Goal: Task Accomplishment & Management: Use online tool/utility

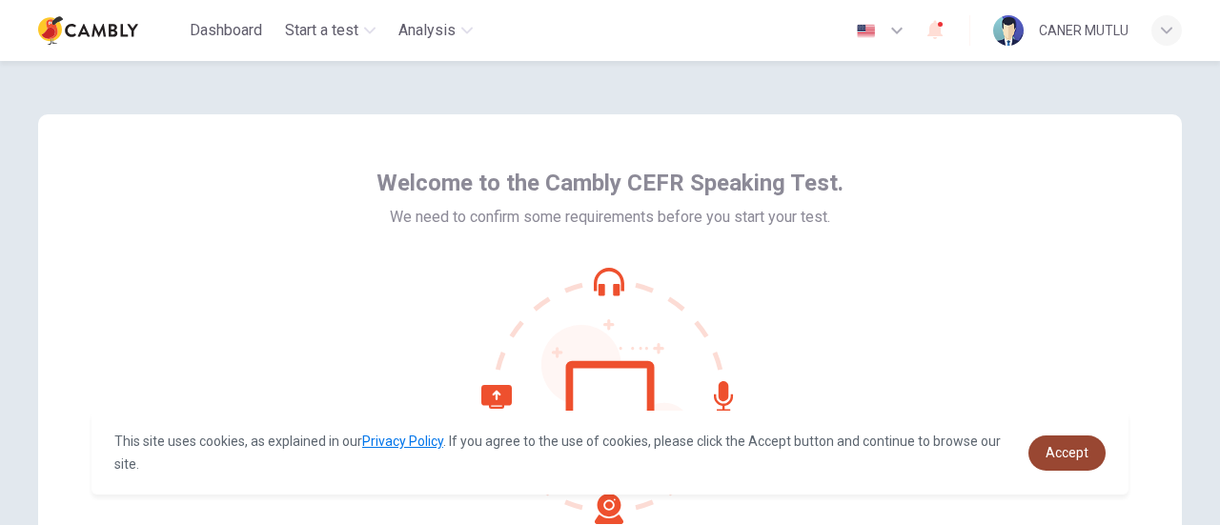
click at [1062, 441] on link "Accept" at bounding box center [1067, 453] width 77 height 35
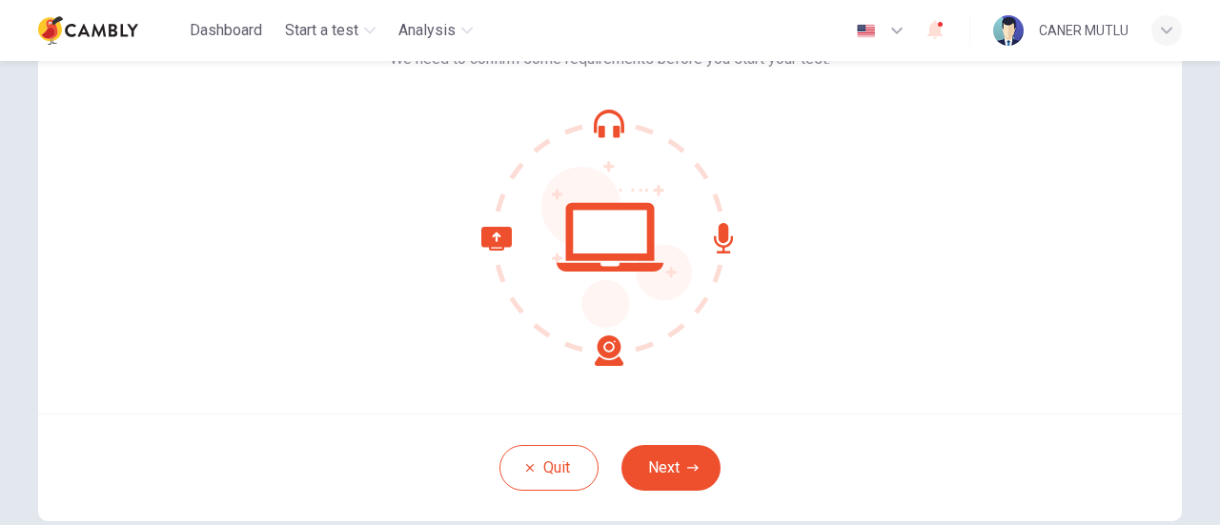
scroll to position [160, 0]
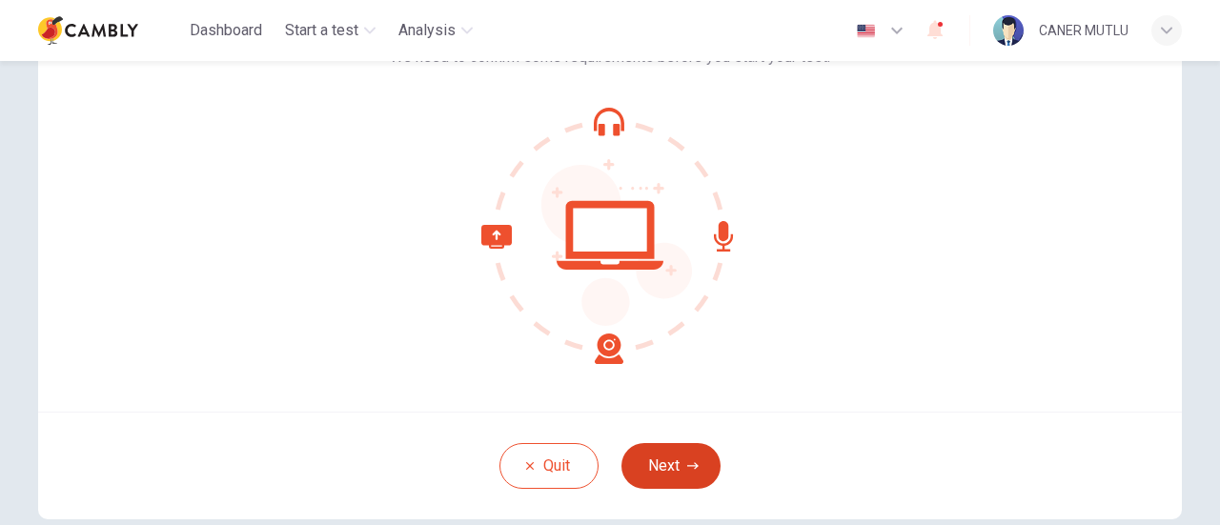
click at [656, 460] on button "Next" at bounding box center [671, 466] width 99 height 46
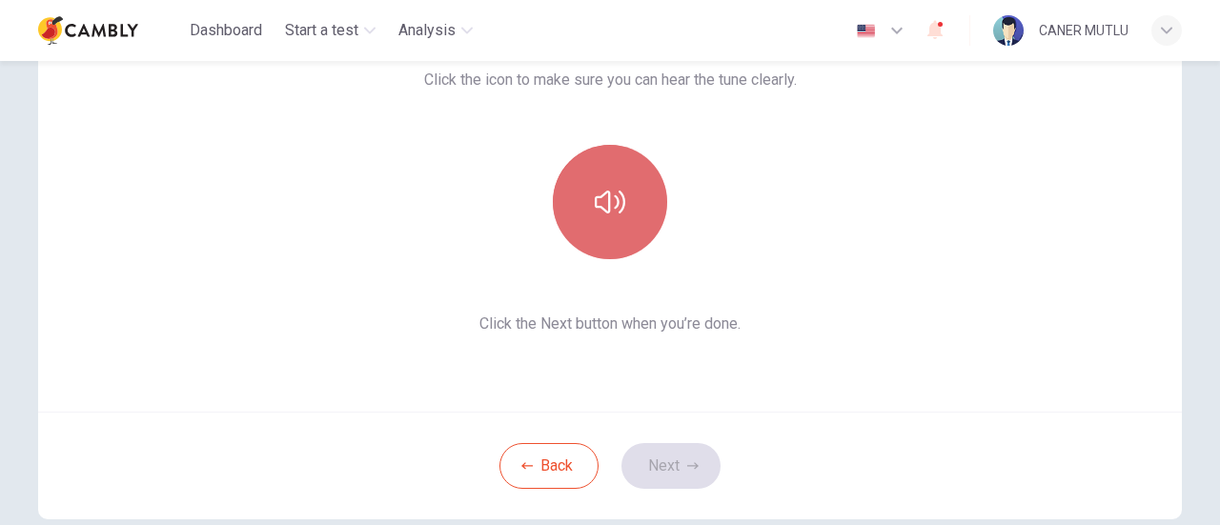
click at [606, 178] on button "button" at bounding box center [610, 202] width 114 height 114
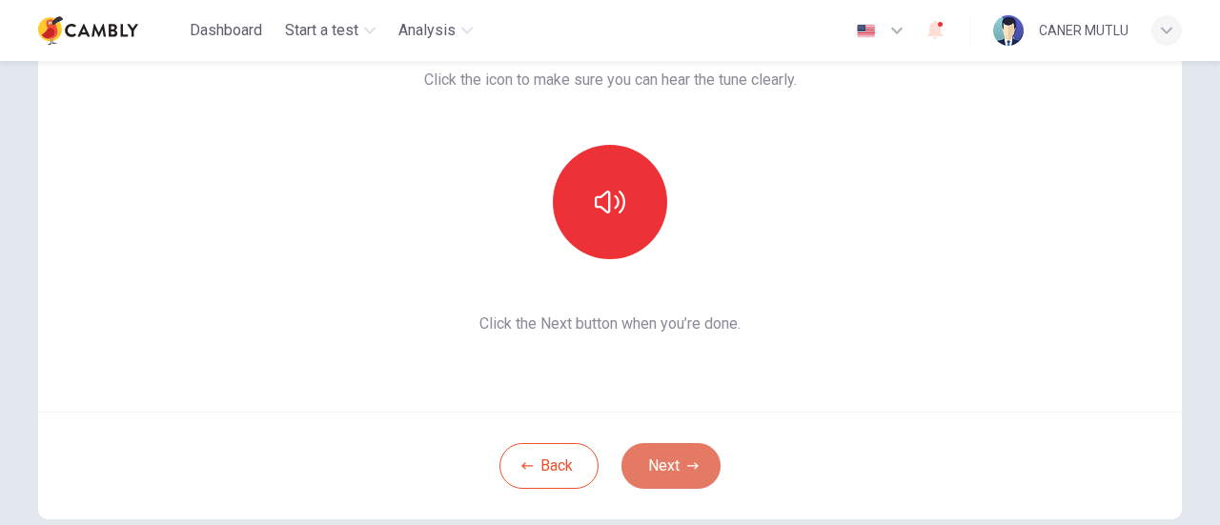
click at [676, 471] on button "Next" at bounding box center [671, 466] width 99 height 46
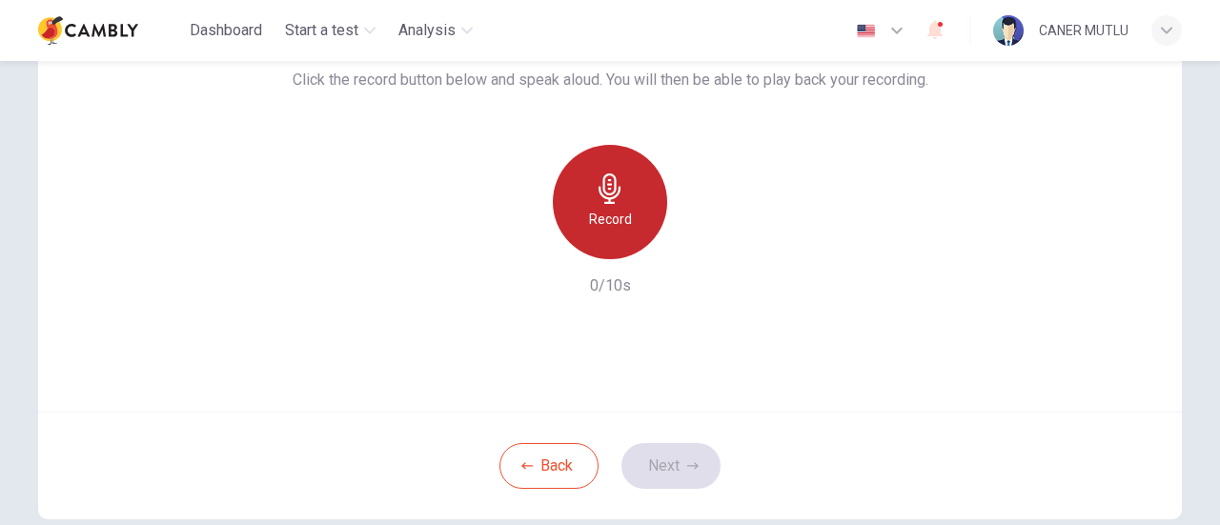
click at [596, 224] on h6 "Record" at bounding box center [610, 219] width 43 height 23
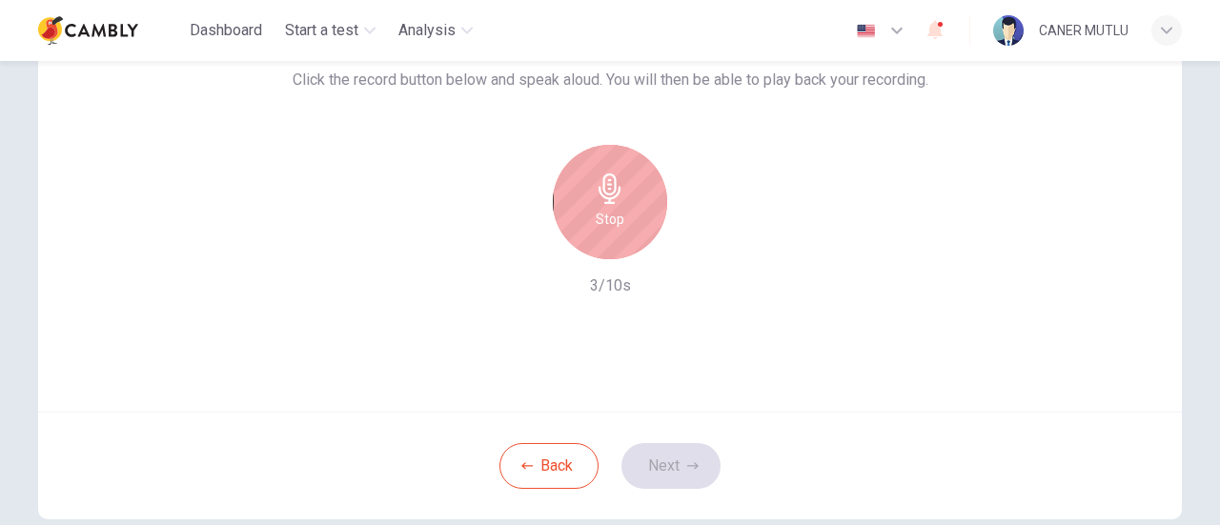
click at [613, 215] on h6 "Stop" at bounding box center [610, 219] width 29 height 23
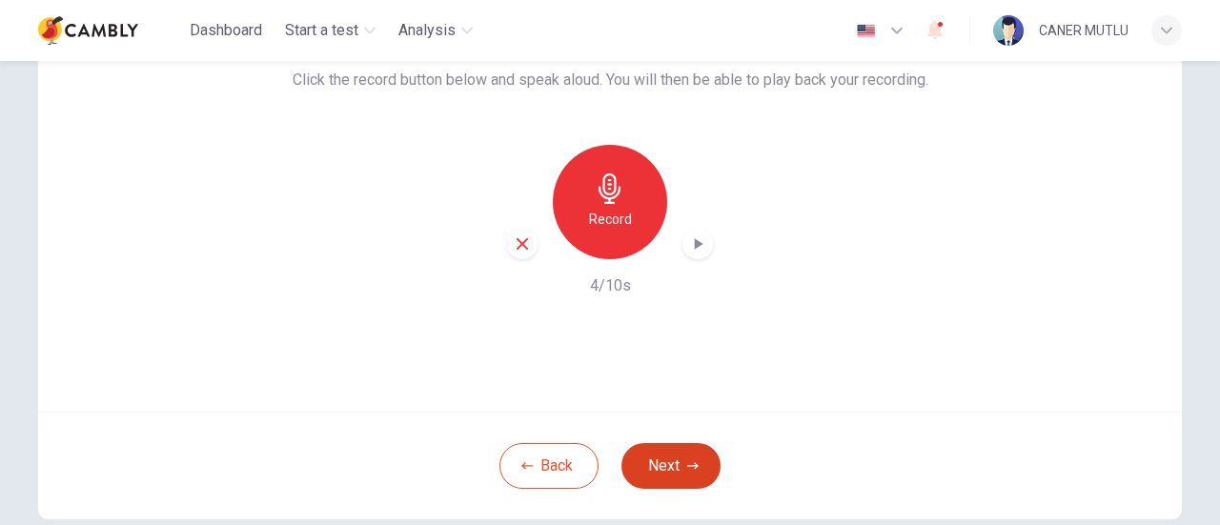
click at [663, 478] on button "Next" at bounding box center [671, 466] width 99 height 46
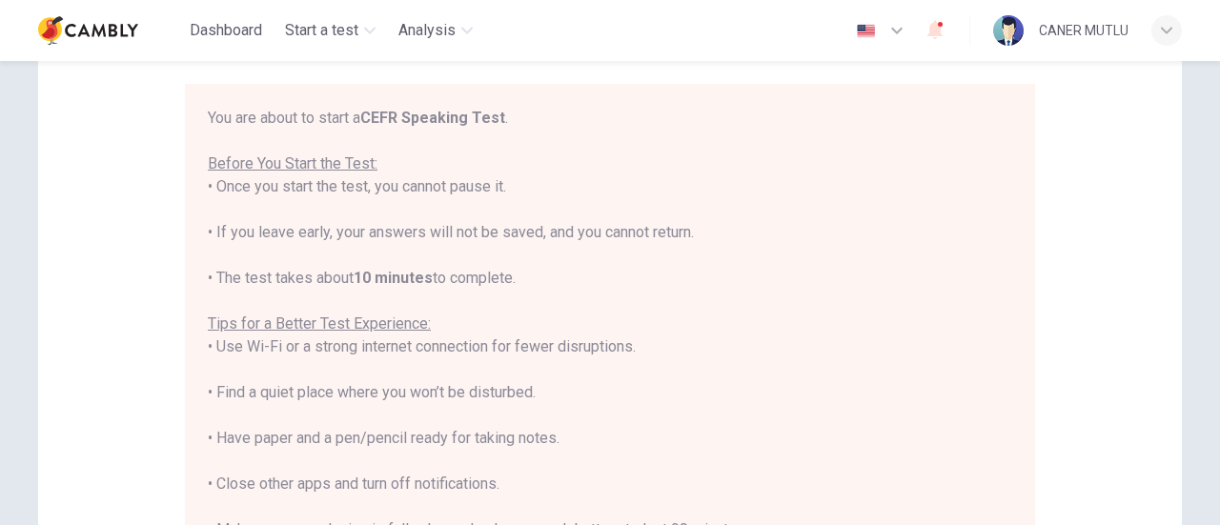
scroll to position [534, 0]
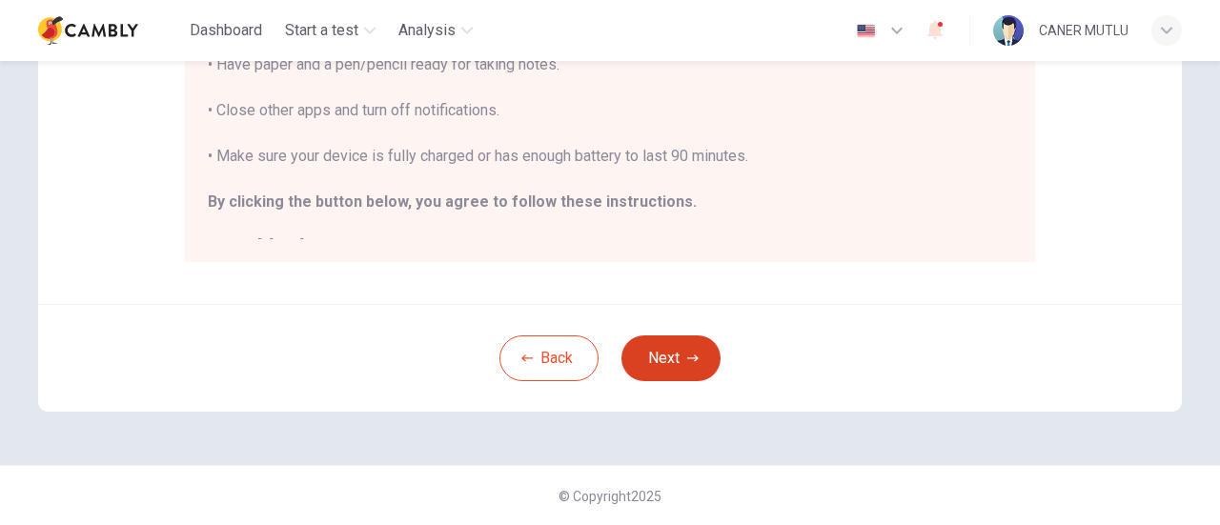
click at [686, 348] on button "Next" at bounding box center [671, 359] width 99 height 46
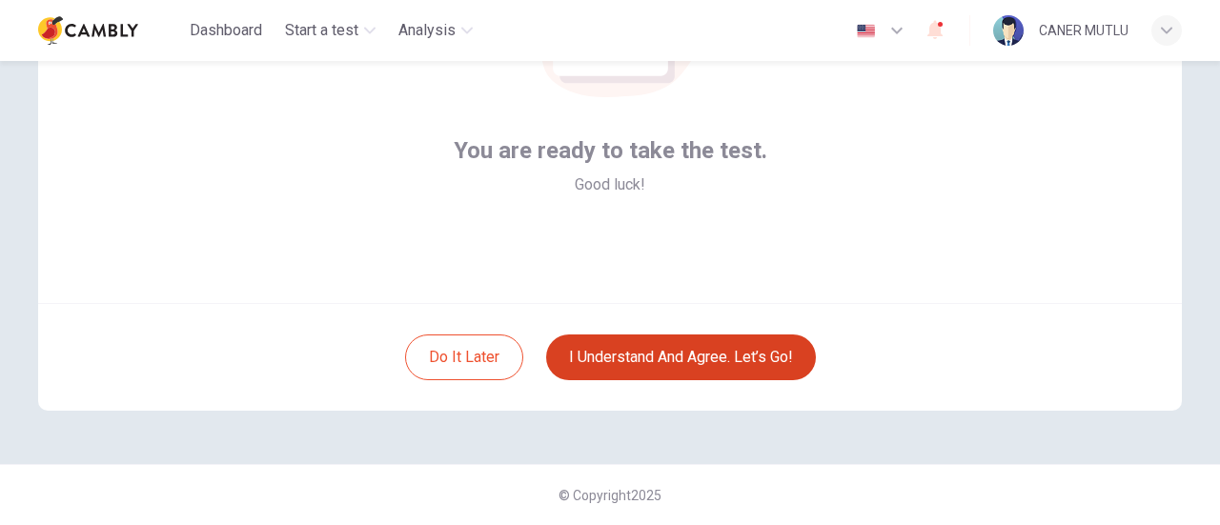
scroll to position [268, 0]
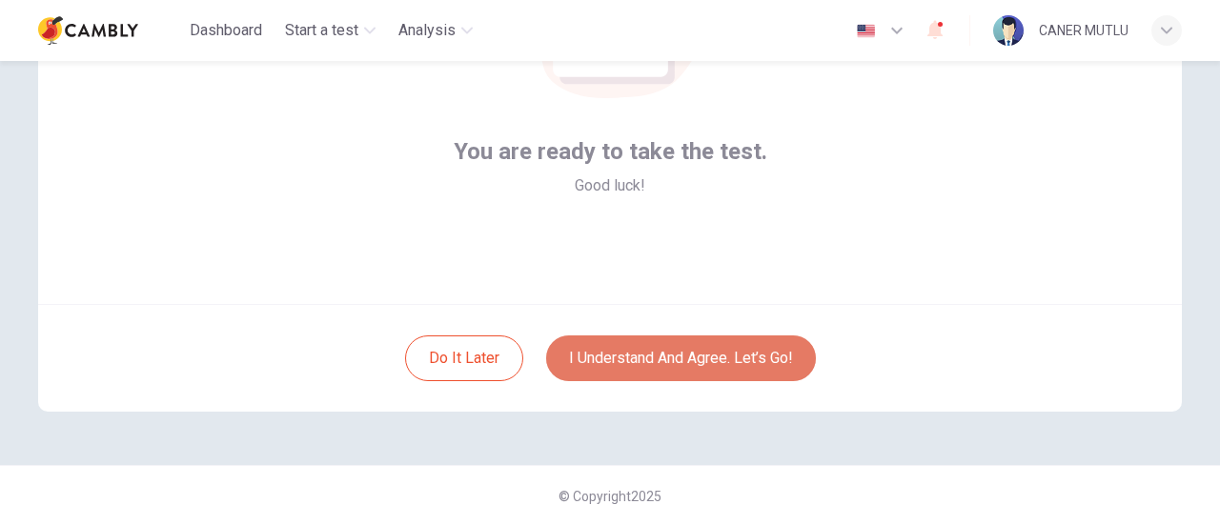
click at [686, 348] on button "I understand and agree. Let’s go!" at bounding box center [681, 359] width 270 height 46
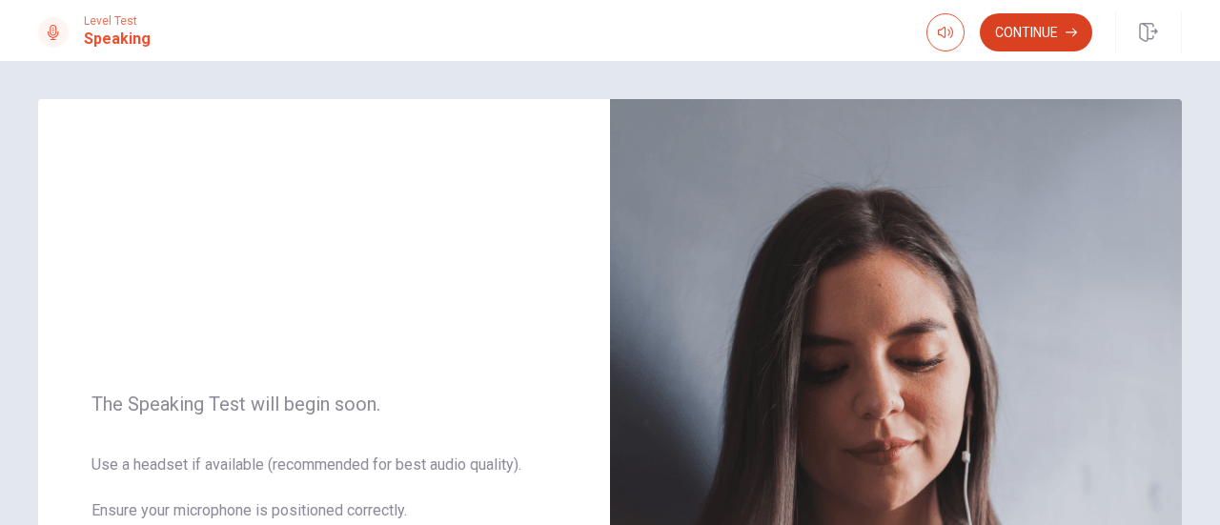
click at [1031, 37] on button "Continue" at bounding box center [1036, 32] width 112 height 38
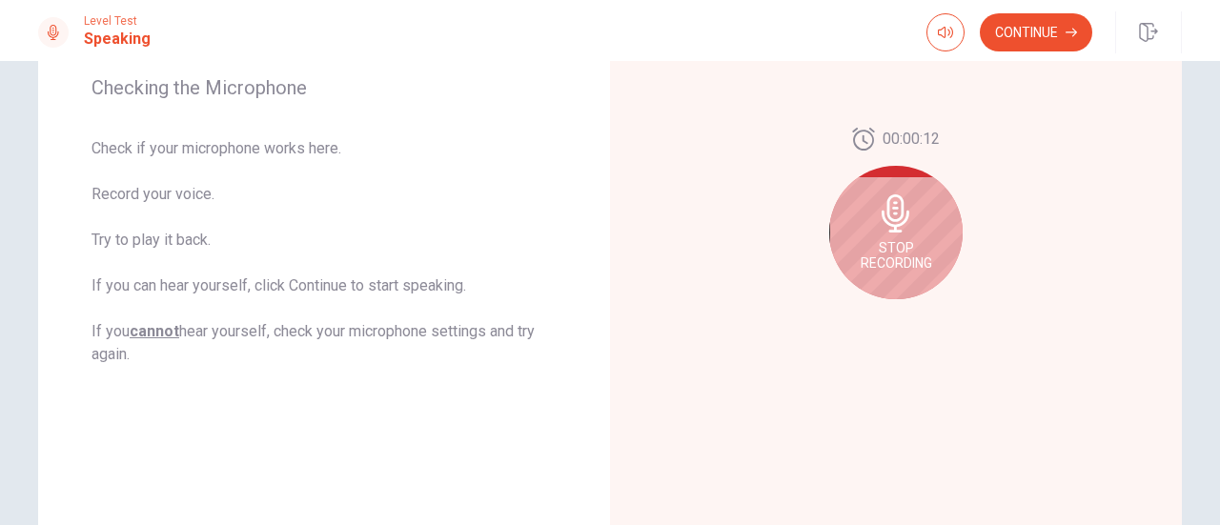
scroll to position [298, 0]
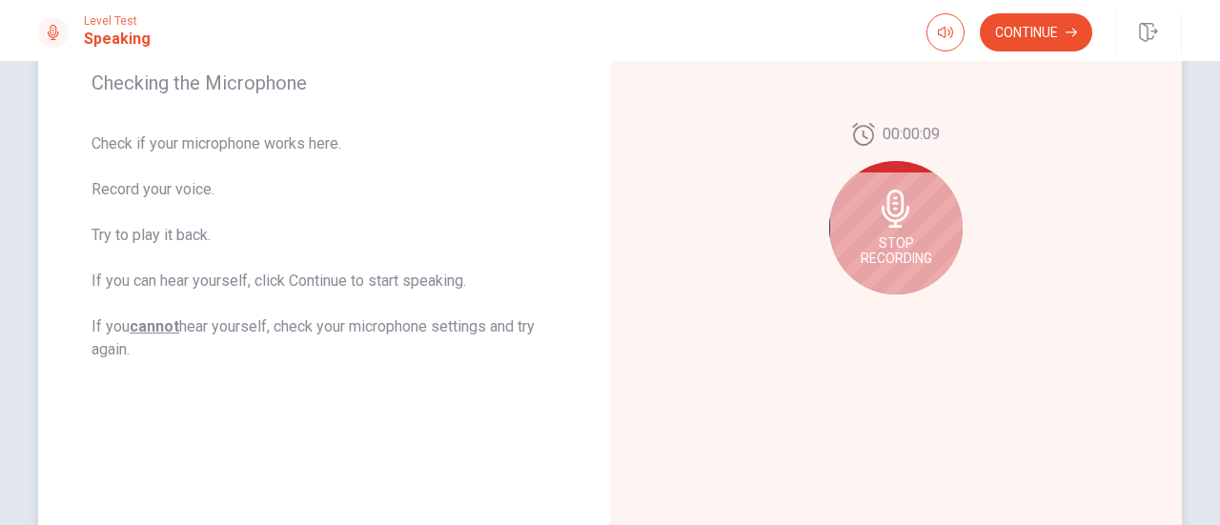
click at [909, 228] on div "Stop Recording" at bounding box center [895, 227] width 133 height 133
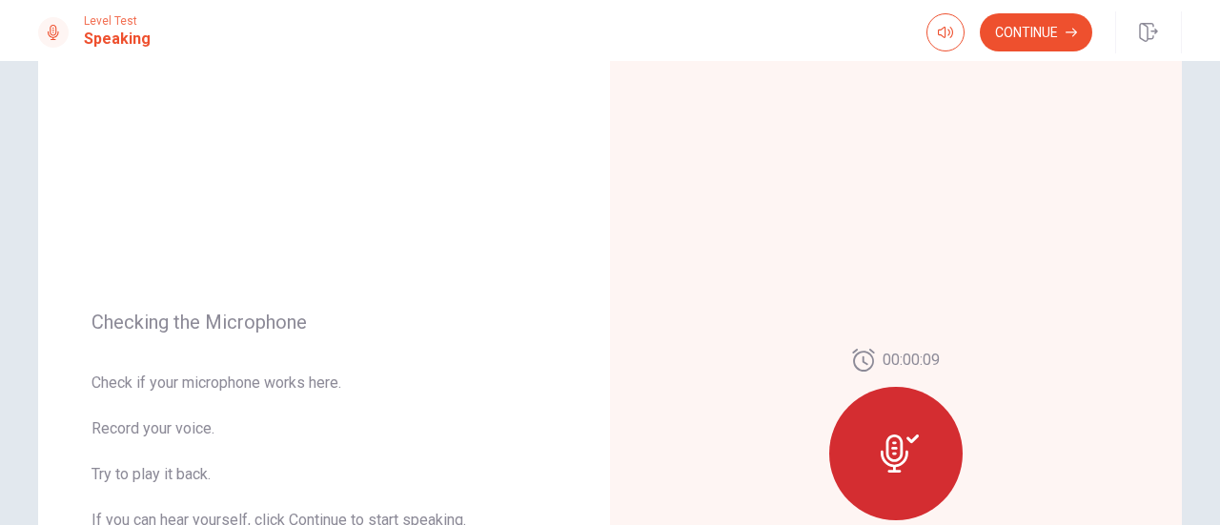
scroll to position [0, 0]
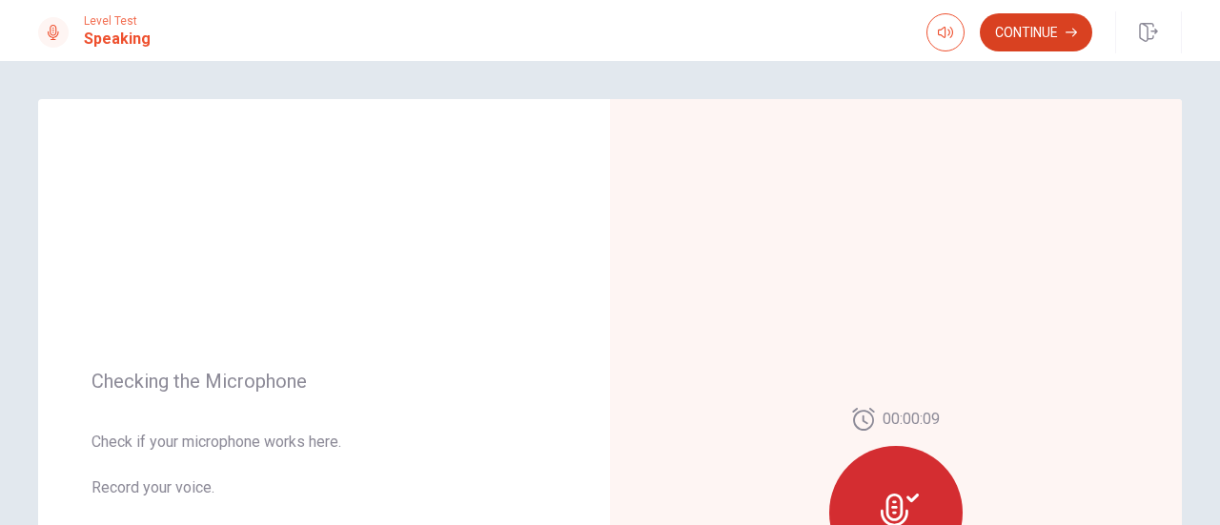
click at [1032, 16] on button "Continue" at bounding box center [1036, 32] width 112 height 38
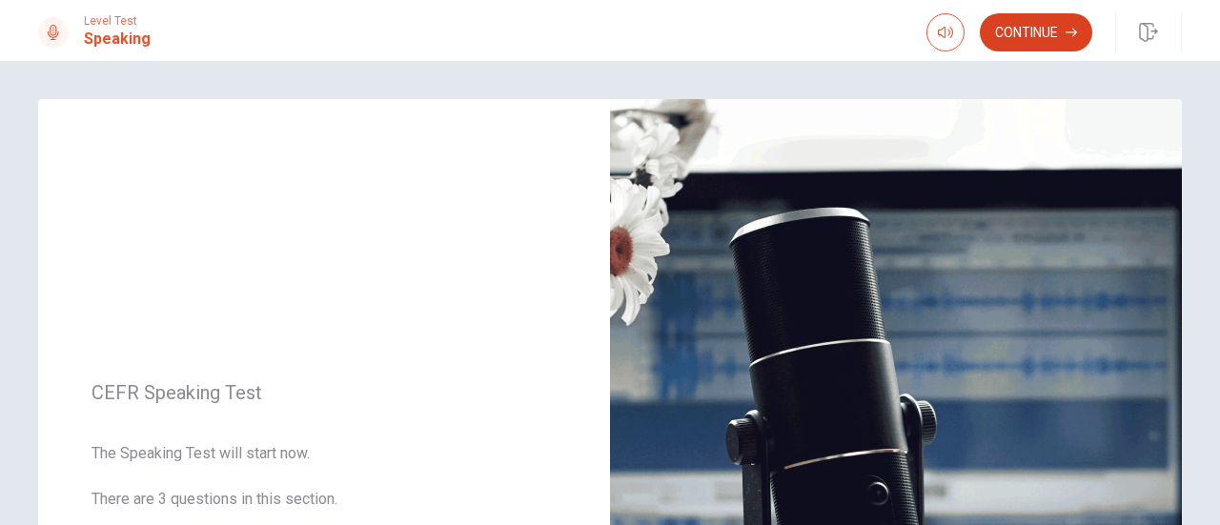
click at [1033, 19] on button "Continue" at bounding box center [1036, 32] width 112 height 38
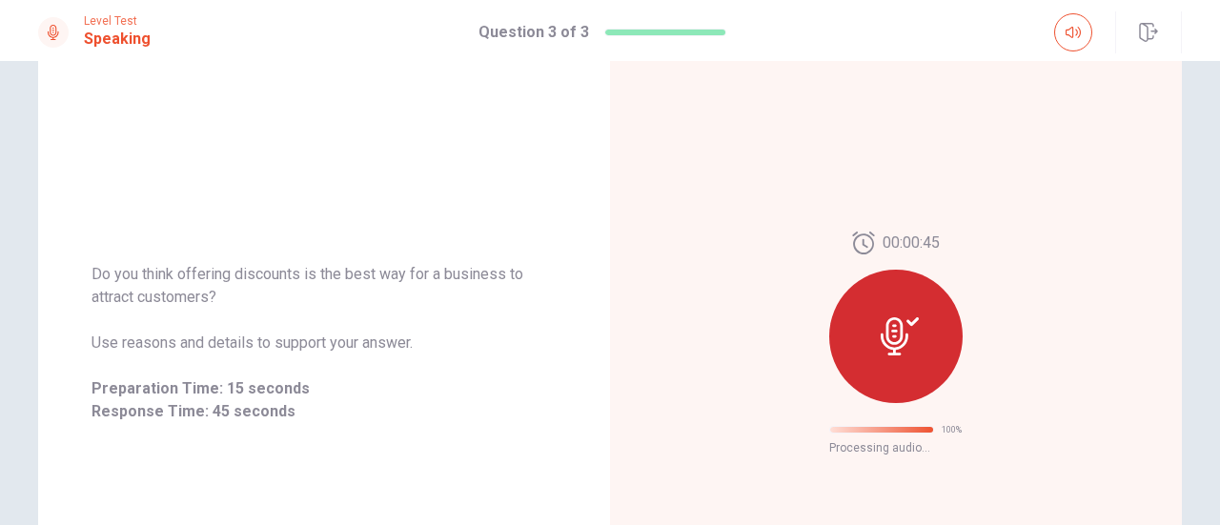
scroll to position [168, 0]
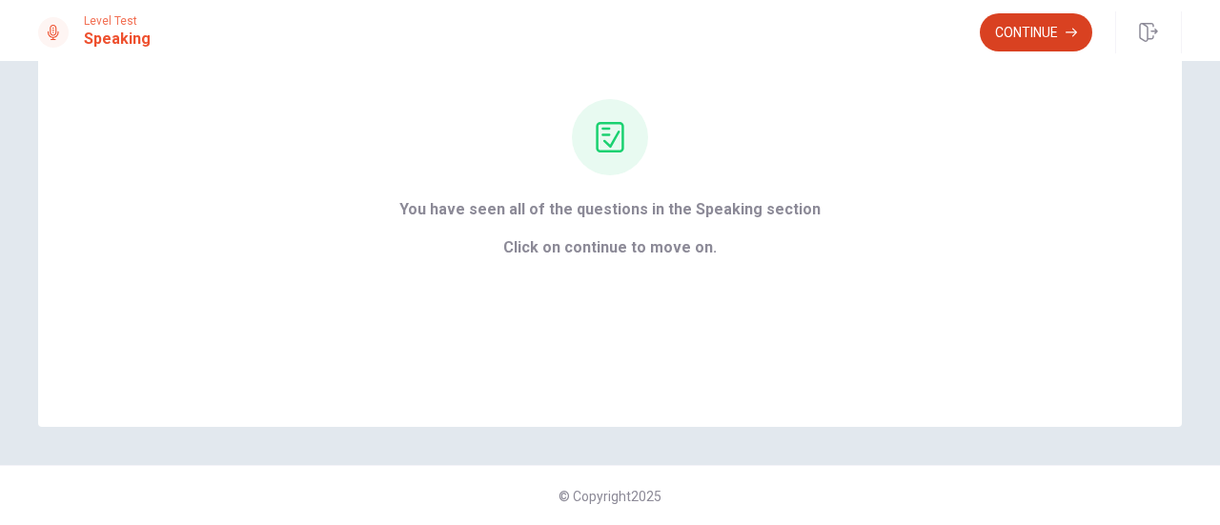
click at [1028, 37] on button "Continue" at bounding box center [1036, 32] width 112 height 38
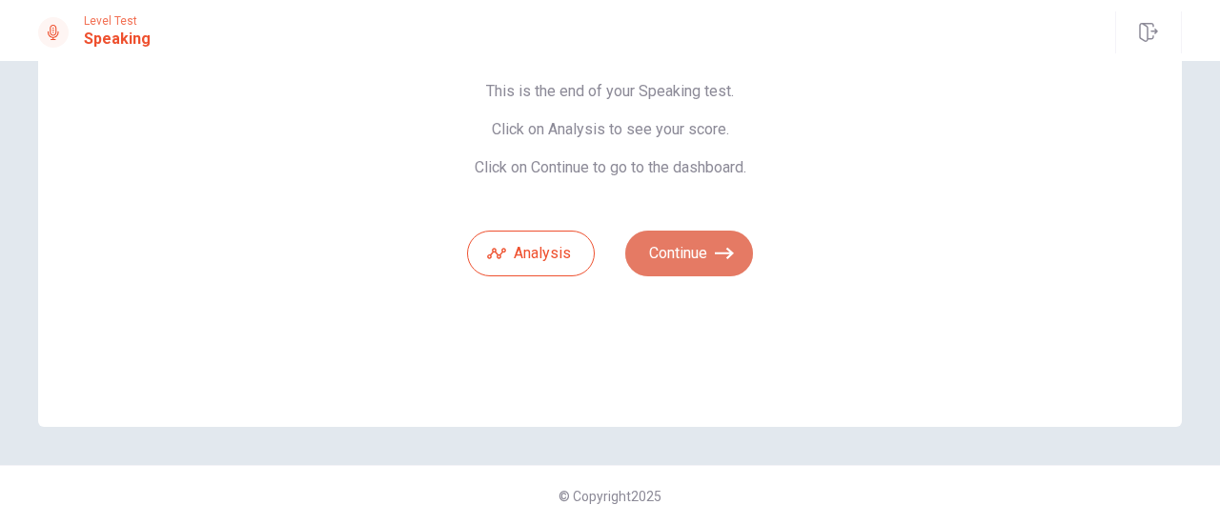
click at [690, 268] on button "Continue" at bounding box center [689, 254] width 128 height 46
